Goal: Transaction & Acquisition: Purchase product/service

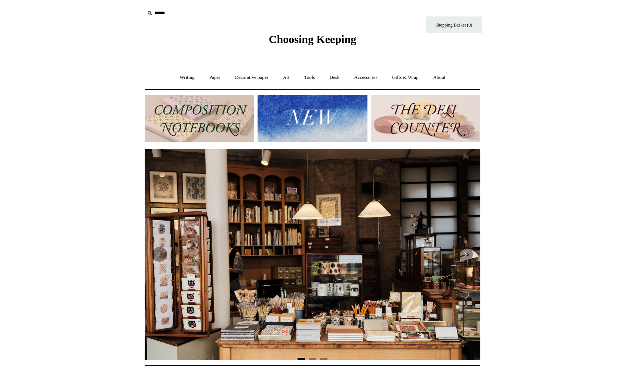
click at [313, 117] on img at bounding box center [313, 118] width 110 height 47
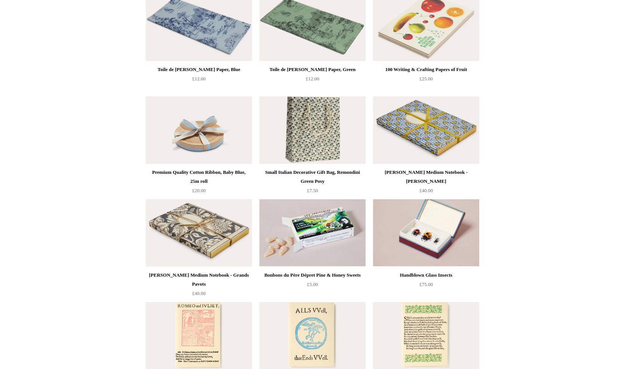
scroll to position [1237, 0]
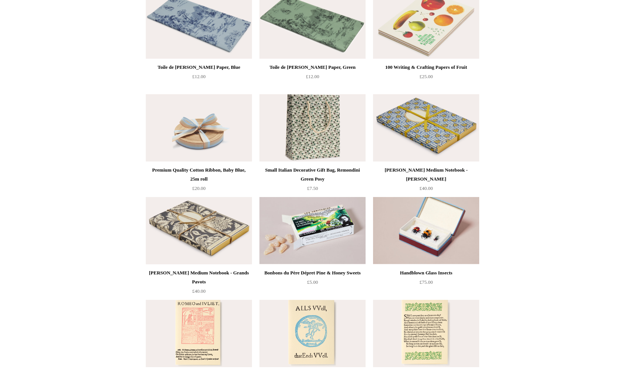
click at [415, 139] on img at bounding box center [426, 127] width 106 height 67
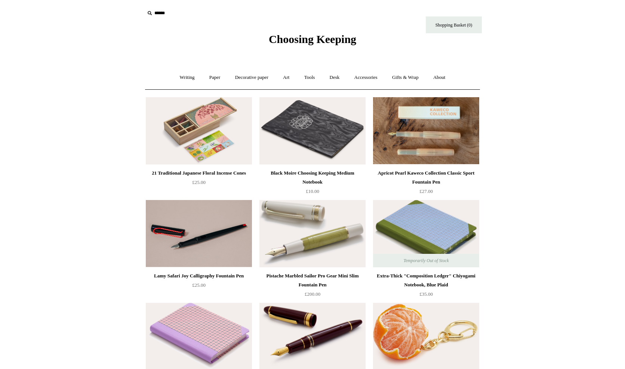
scroll to position [0, 0]
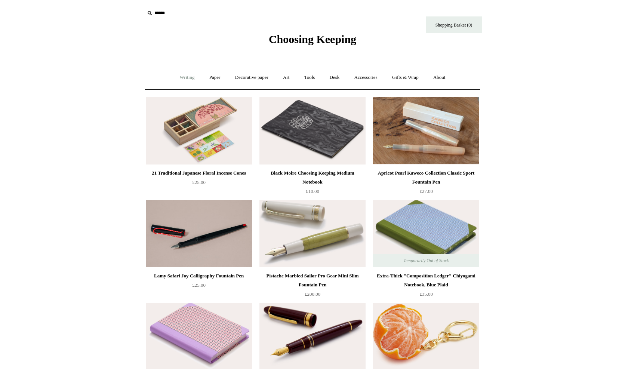
click at [179, 76] on link "Writing +" at bounding box center [187, 78] width 28 height 20
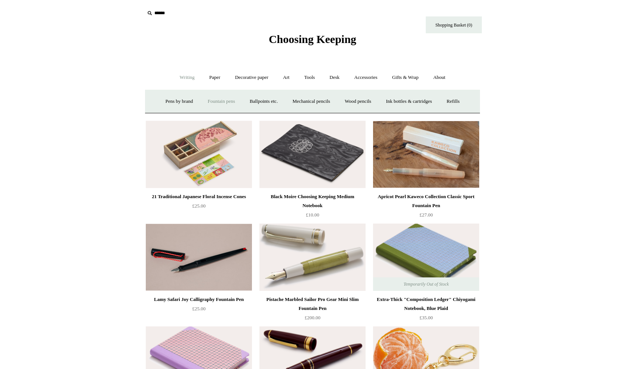
click at [227, 102] on link "Fountain pens +" at bounding box center [221, 102] width 41 height 20
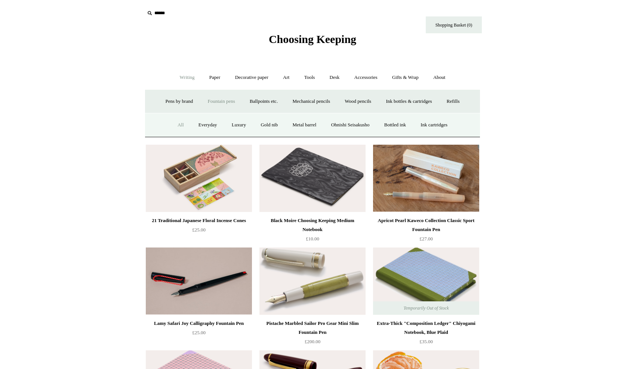
click at [173, 127] on link "All" at bounding box center [181, 125] width 20 height 20
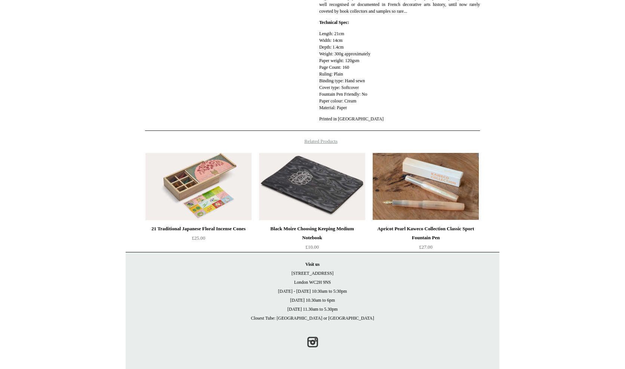
scroll to position [350, 0]
